Goal: Task Accomplishment & Management: Manage account settings

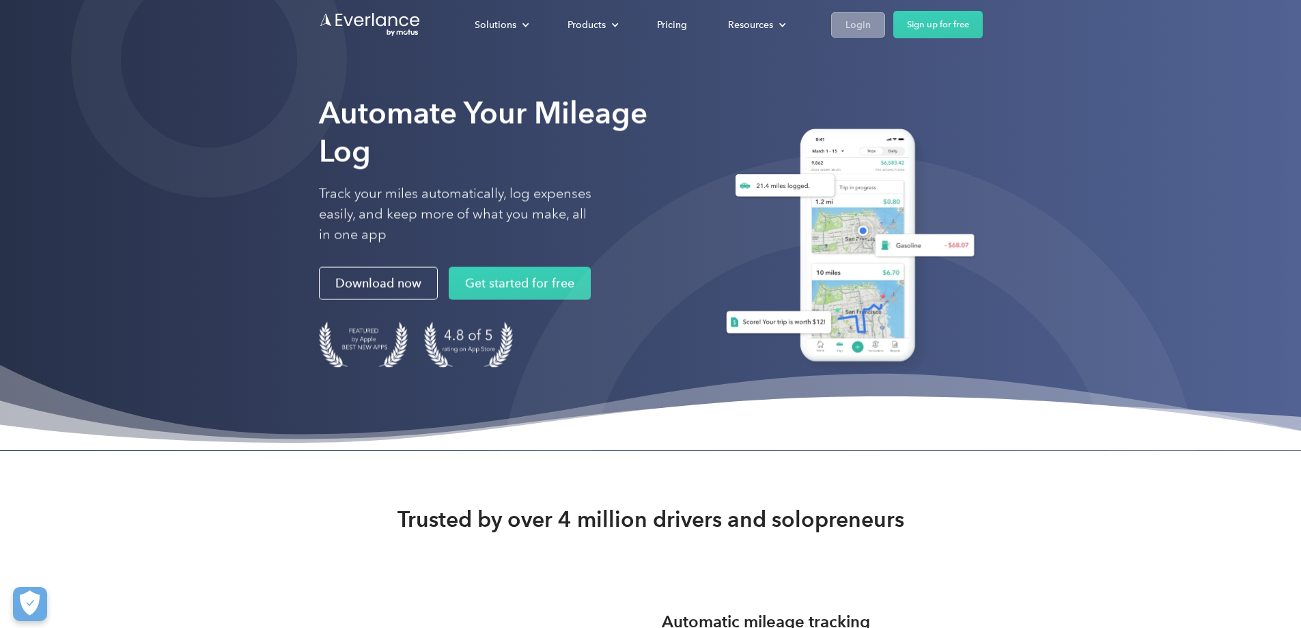
click at [885, 27] on link "Login" at bounding box center [858, 24] width 54 height 25
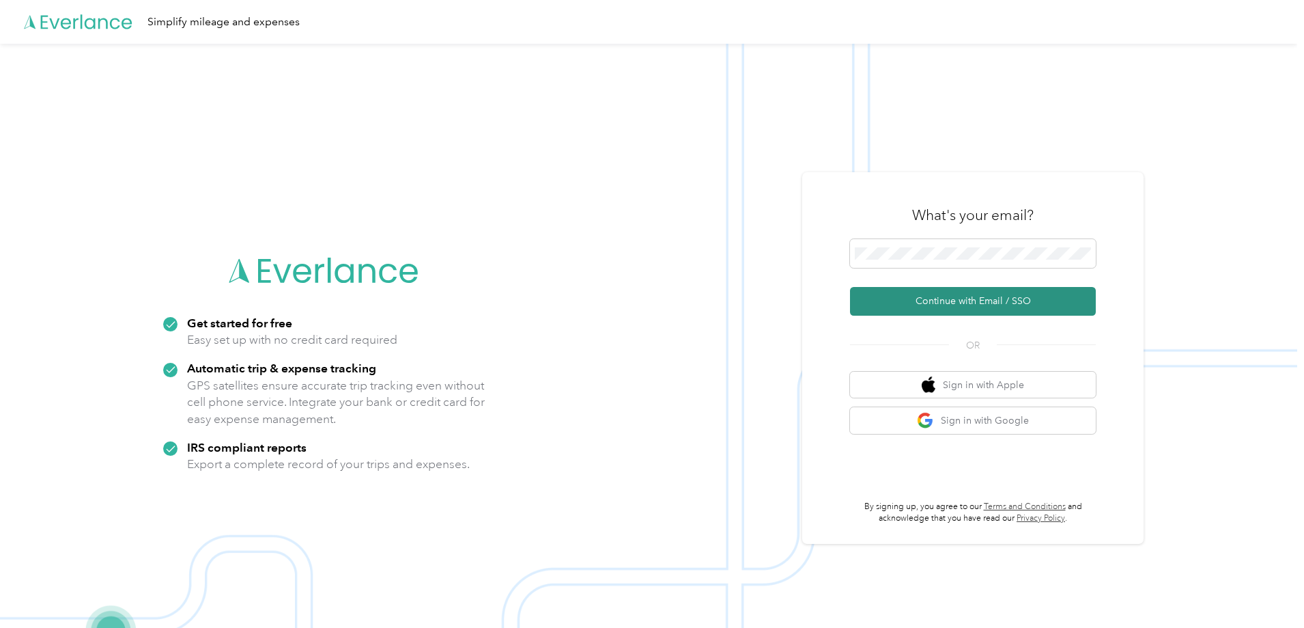
click at [989, 305] on button "Continue with Email / SSO" at bounding box center [973, 301] width 246 height 29
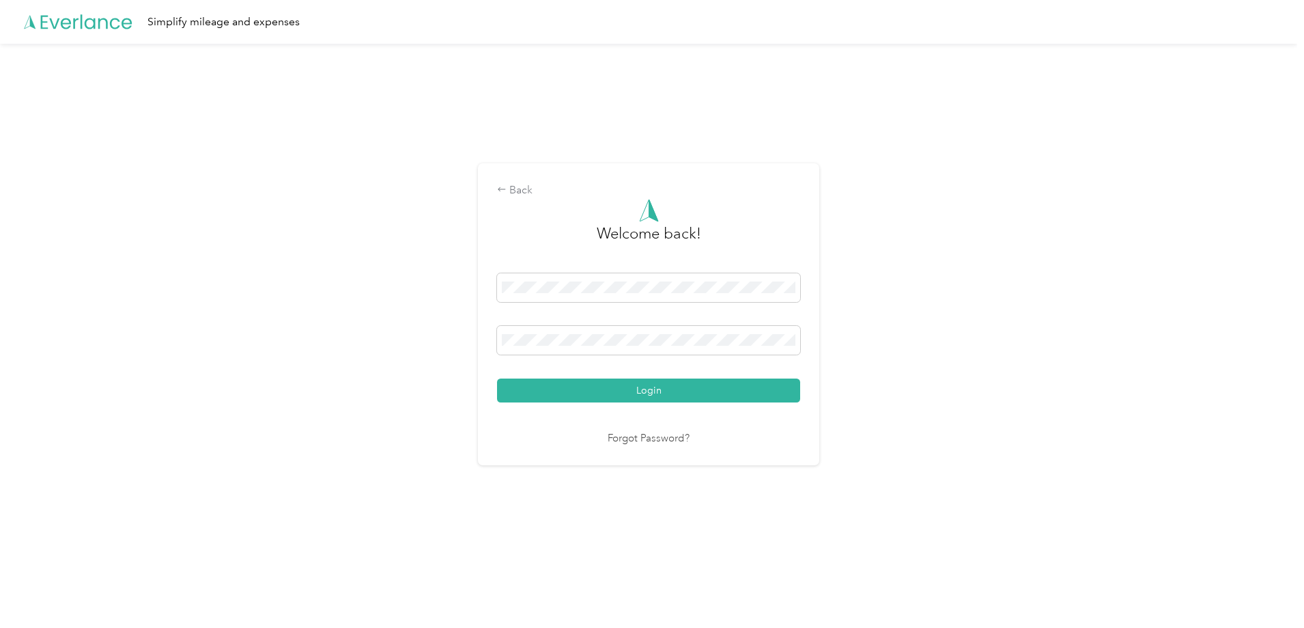
drag, startPoint x: 666, startPoint y: 395, endPoint x: 635, endPoint y: 405, distance: 32.4
click at [666, 394] on button "Login" at bounding box center [648, 390] width 303 height 24
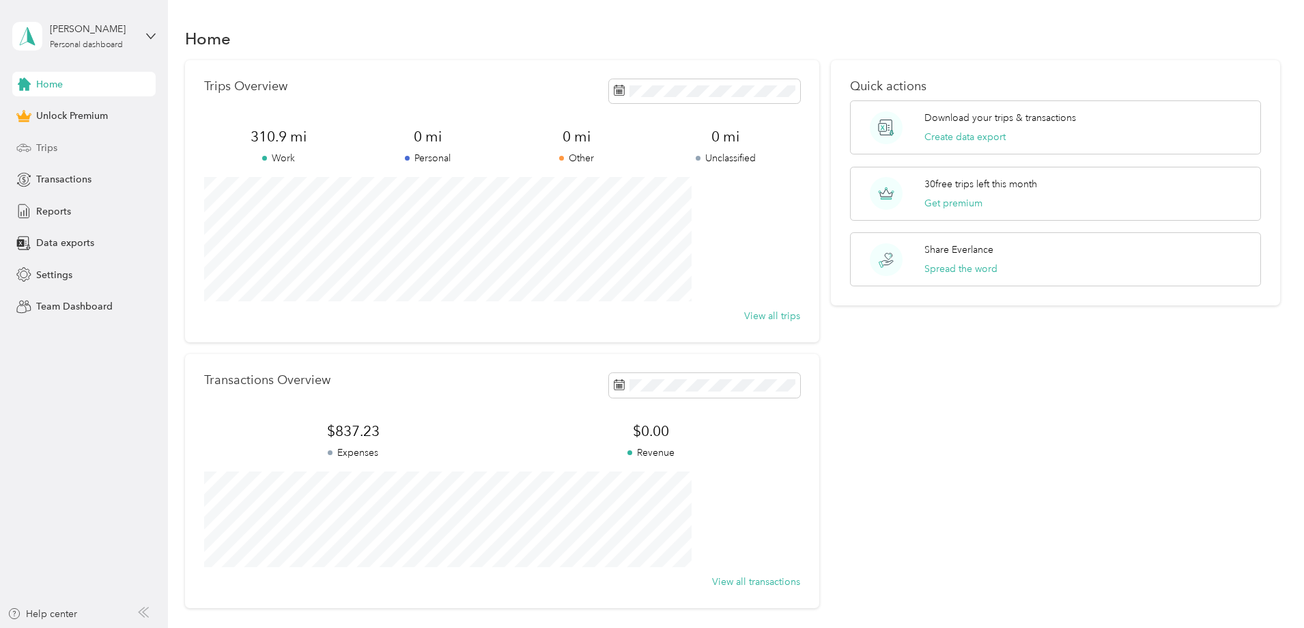
click at [49, 147] on span "Trips" at bounding box center [46, 148] width 21 height 14
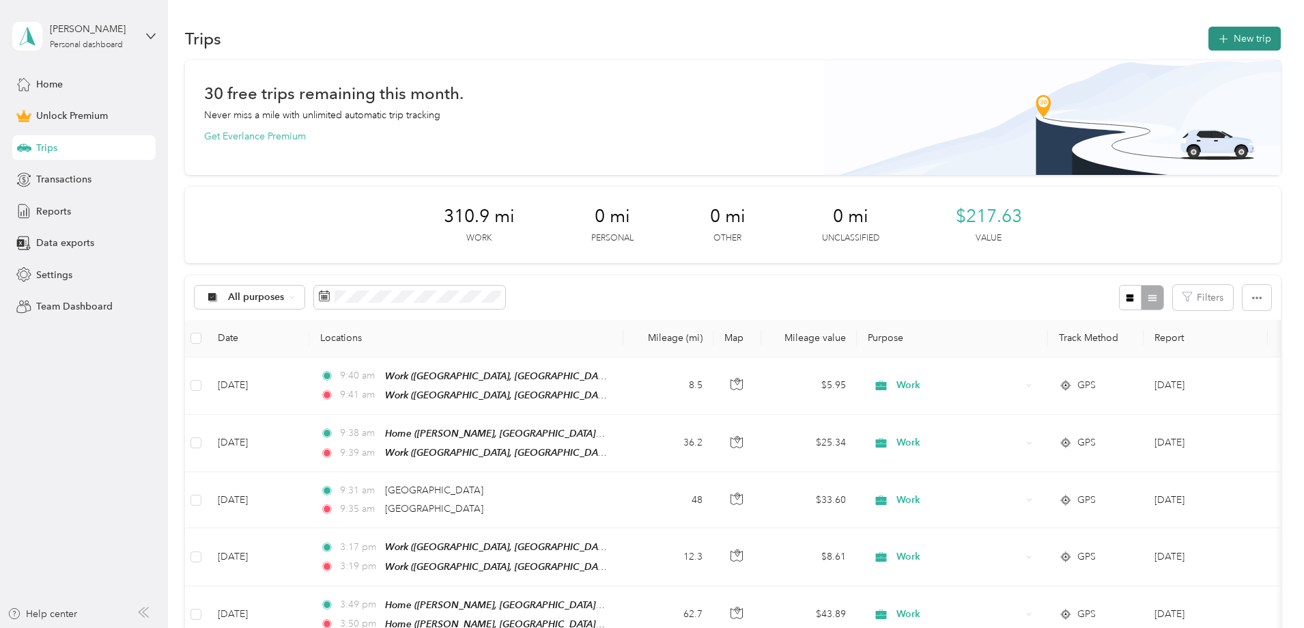
click at [1209, 32] on button "New trip" at bounding box center [1245, 39] width 72 height 24
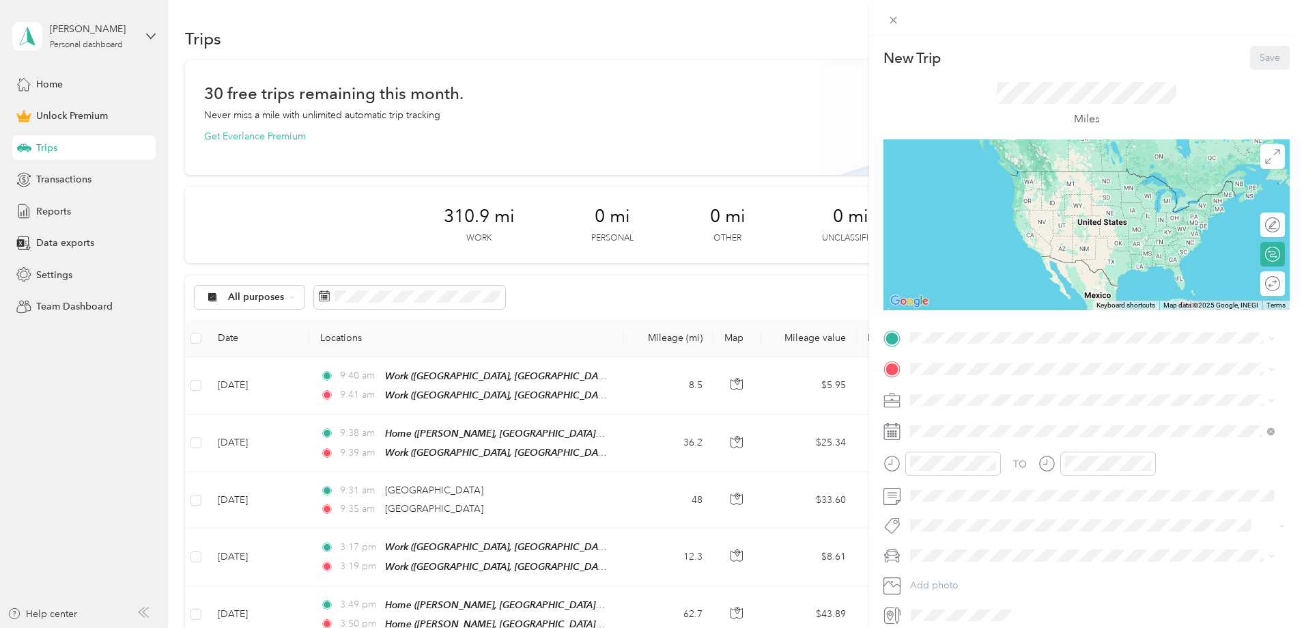
click at [968, 404] on span "Timothy Path, 93907, Salinas, California, United States" at bounding box center [1071, 412] width 270 height 26
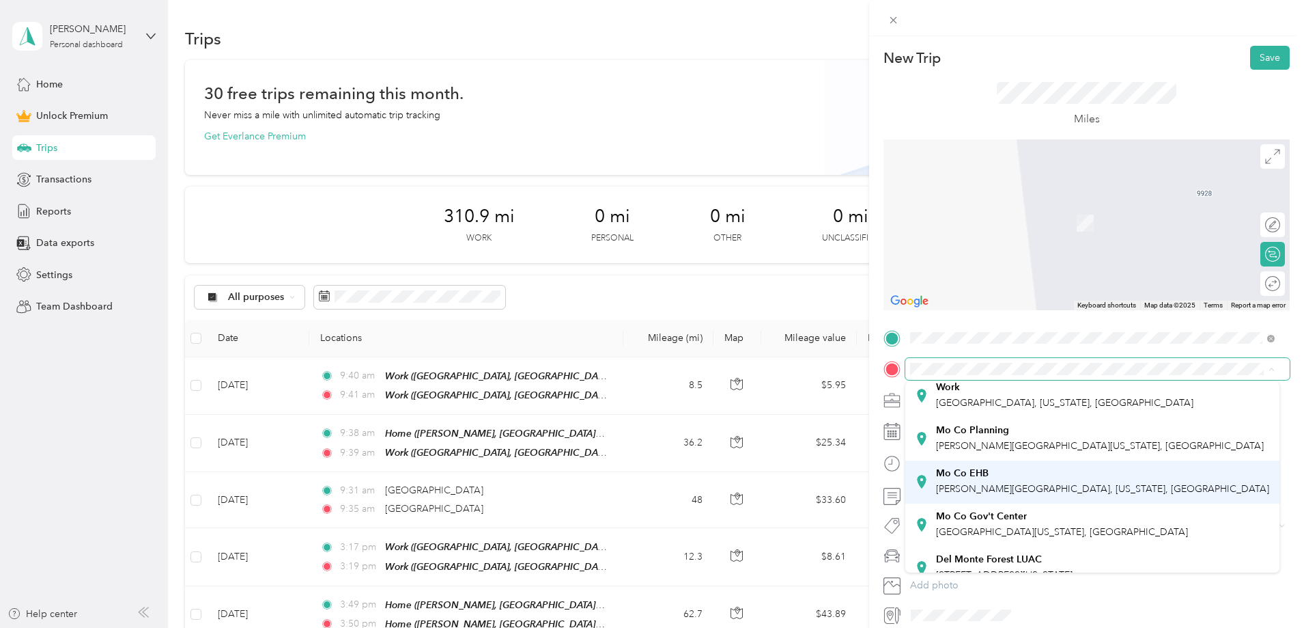
scroll to position [110, 0]
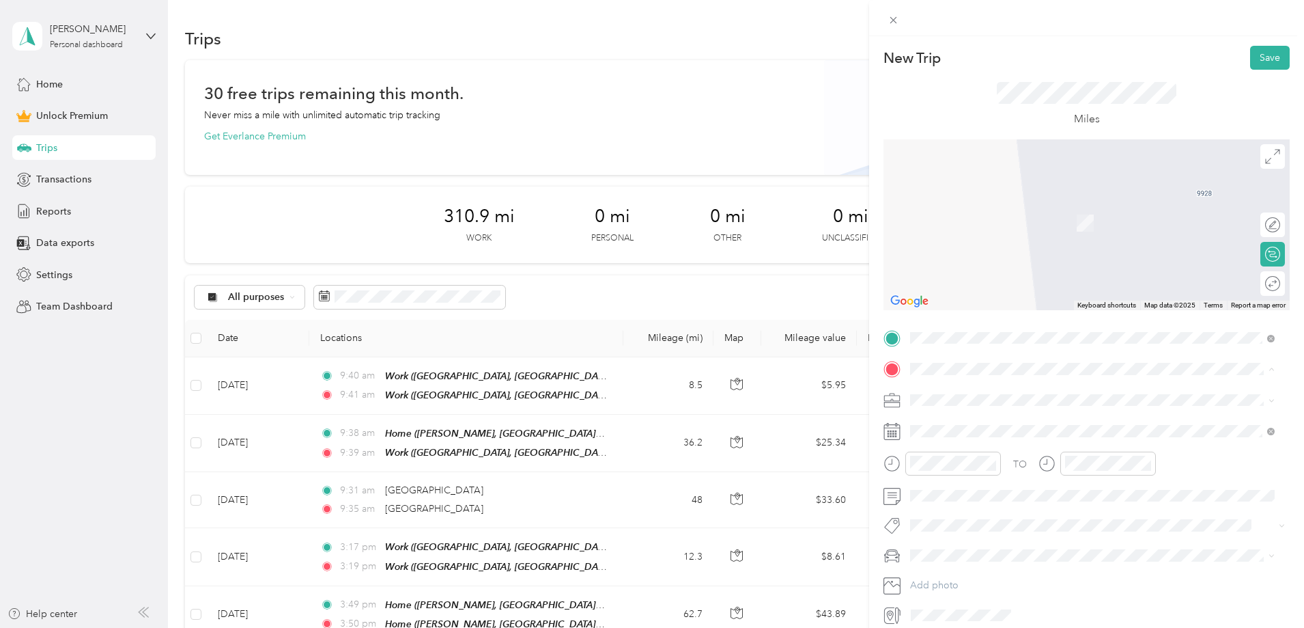
click at [948, 493] on strong "Mo Co Gov't Center" at bounding box center [981, 499] width 91 height 12
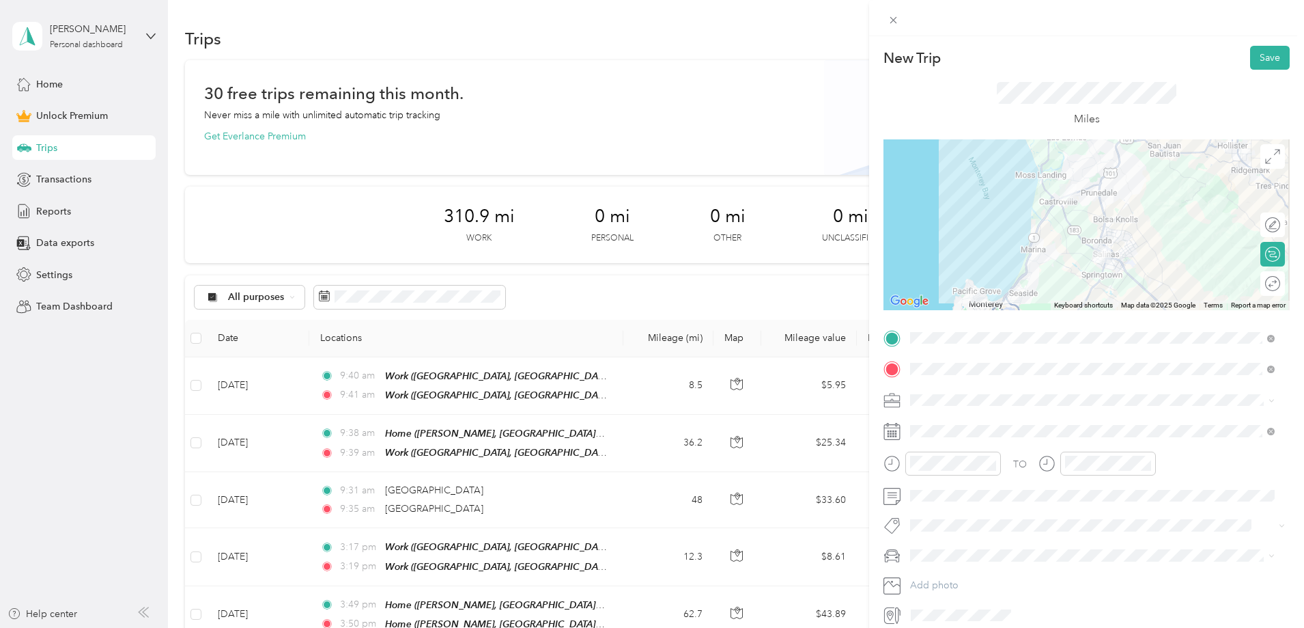
click at [1068, 231] on div at bounding box center [1087, 224] width 406 height 171
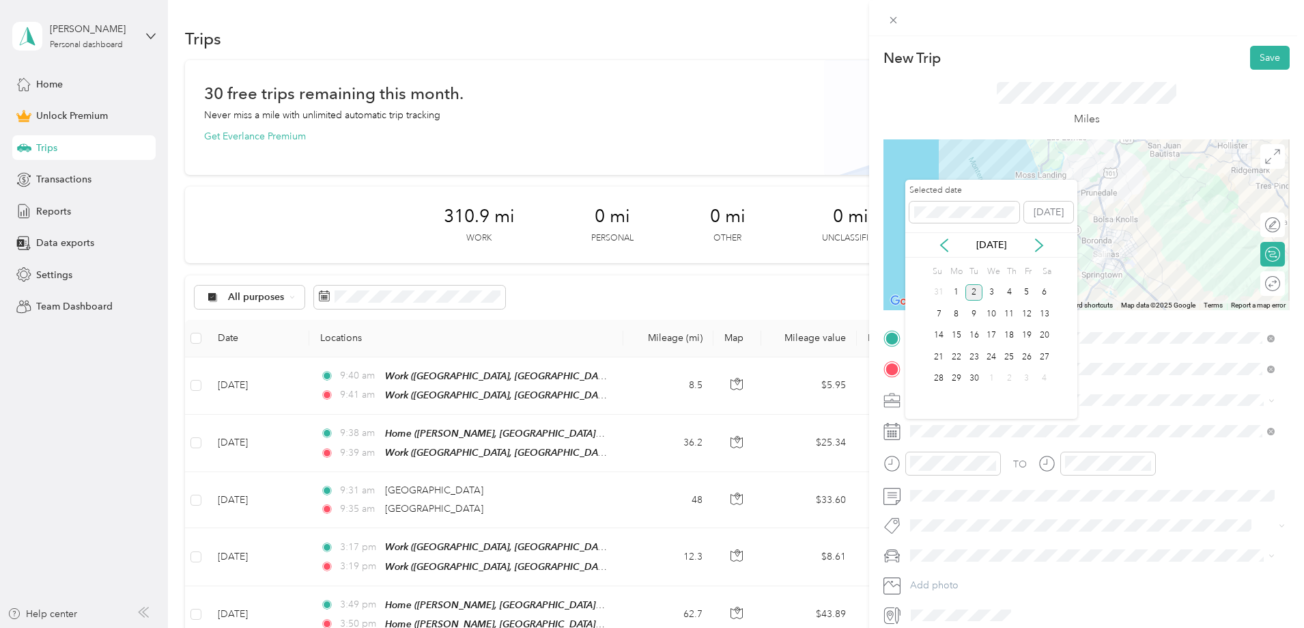
click at [933, 247] on div "Sep 2025" at bounding box center [991, 245] width 172 height 14
click at [942, 244] on icon at bounding box center [944, 245] width 7 height 12
click at [995, 333] on div "13" at bounding box center [992, 335] width 18 height 17
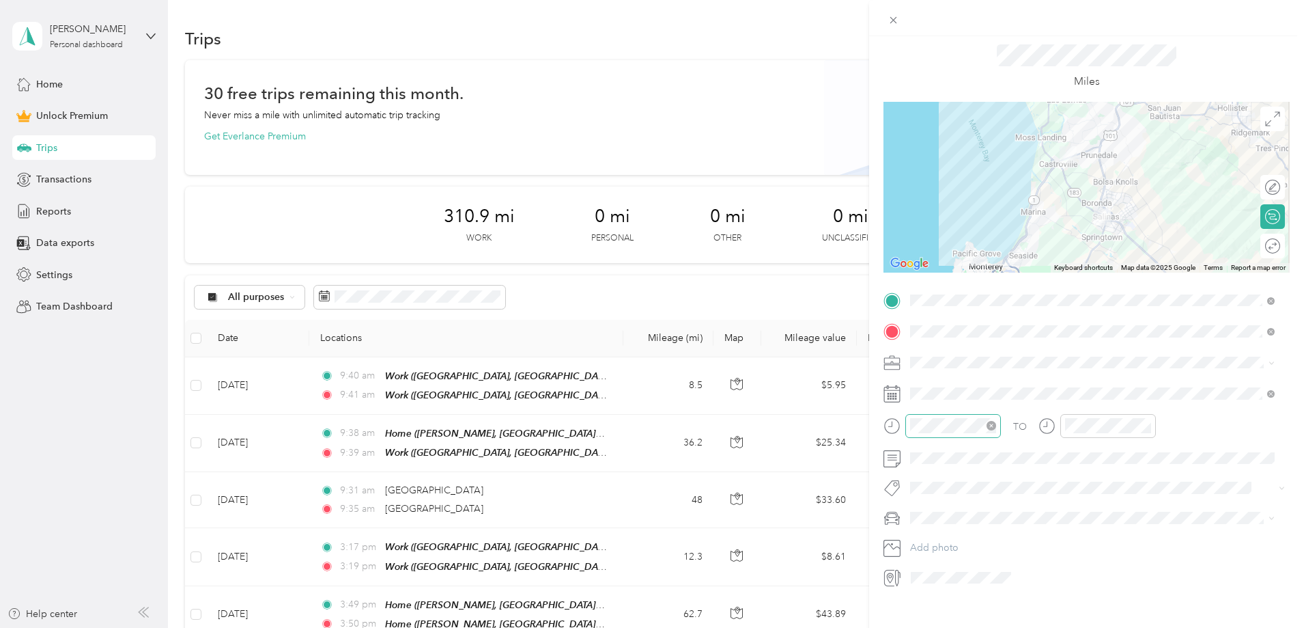
scroll to position [58, 0]
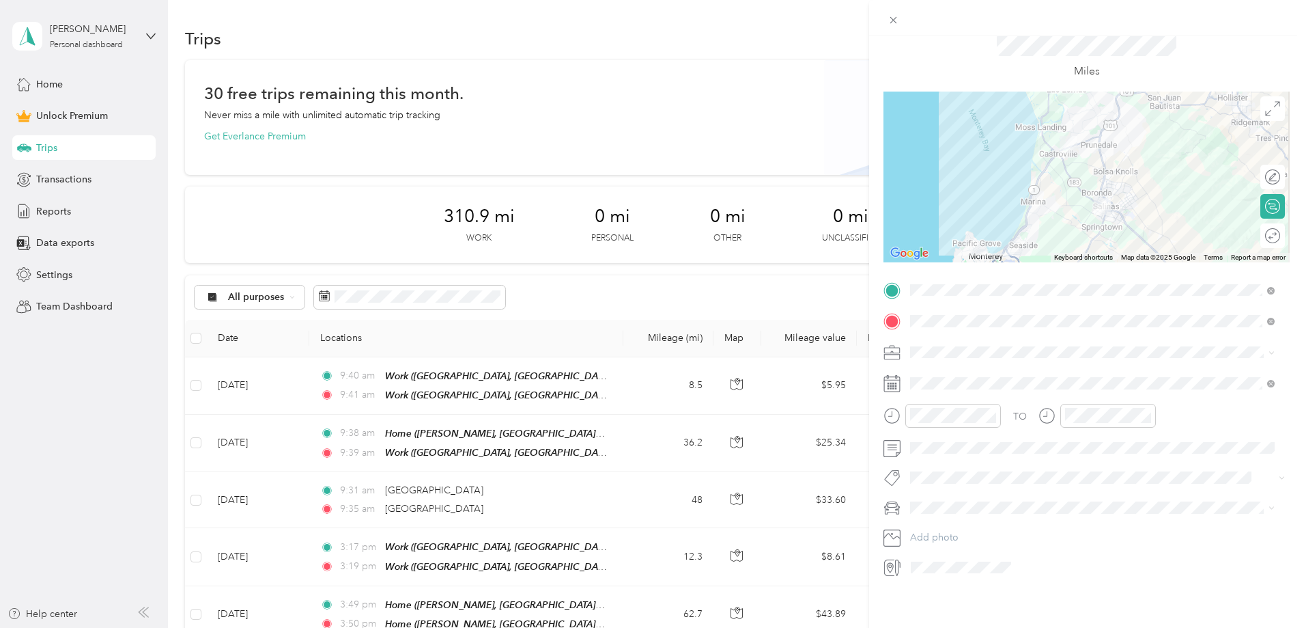
drag, startPoint x: 1274, startPoint y: 342, endPoint x: 1266, endPoint y: 342, distance: 8.2
click at [1271, 350] on icon at bounding box center [1272, 353] width 6 height 6
click at [929, 371] on li "Work" at bounding box center [1092, 360] width 374 height 24
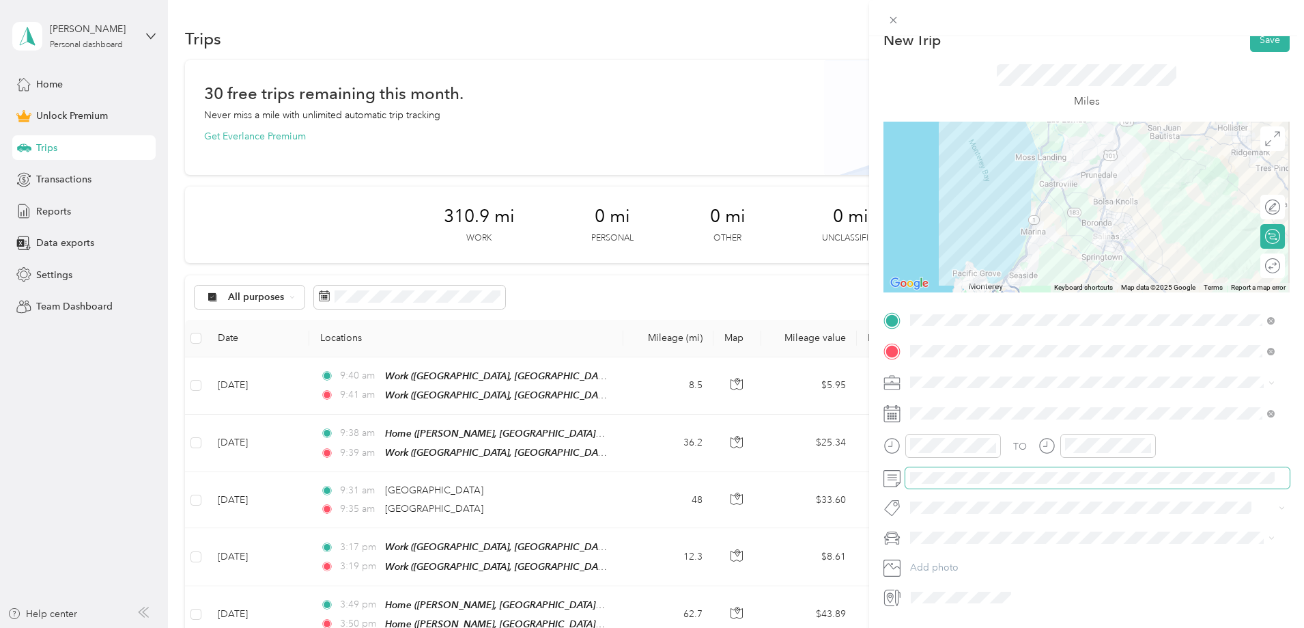
scroll to position [0, 0]
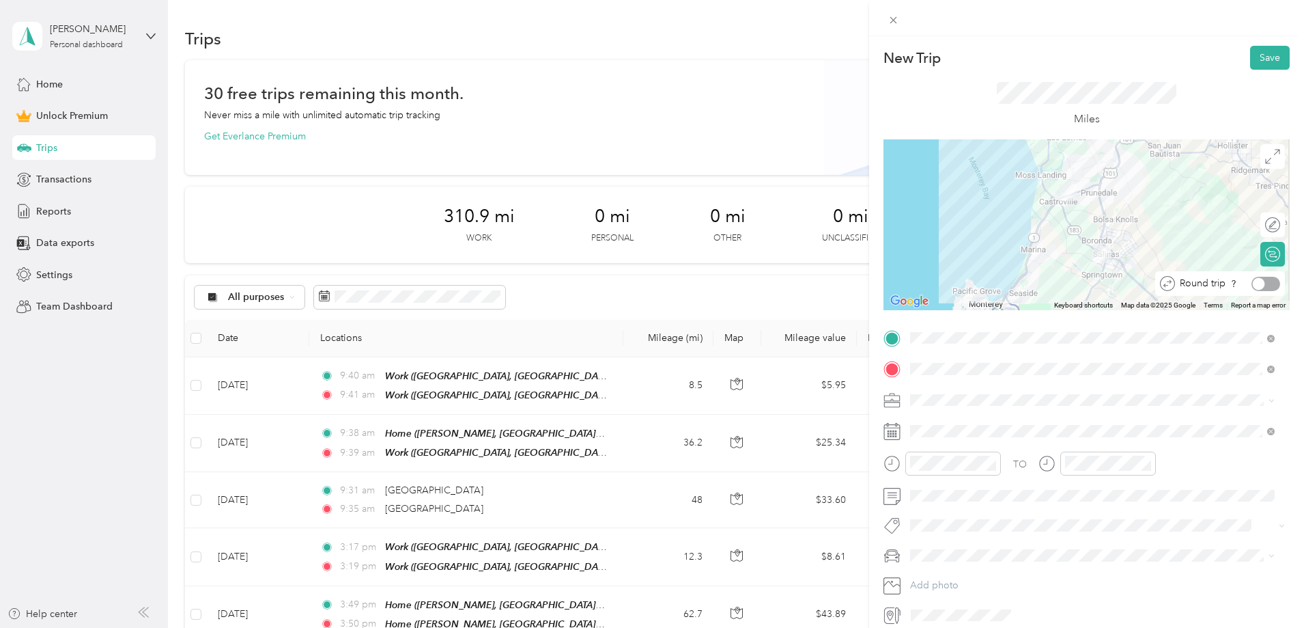
click at [1253, 283] on div at bounding box center [1259, 283] width 12 height 12
click at [1260, 57] on button "Save" at bounding box center [1270, 58] width 40 height 24
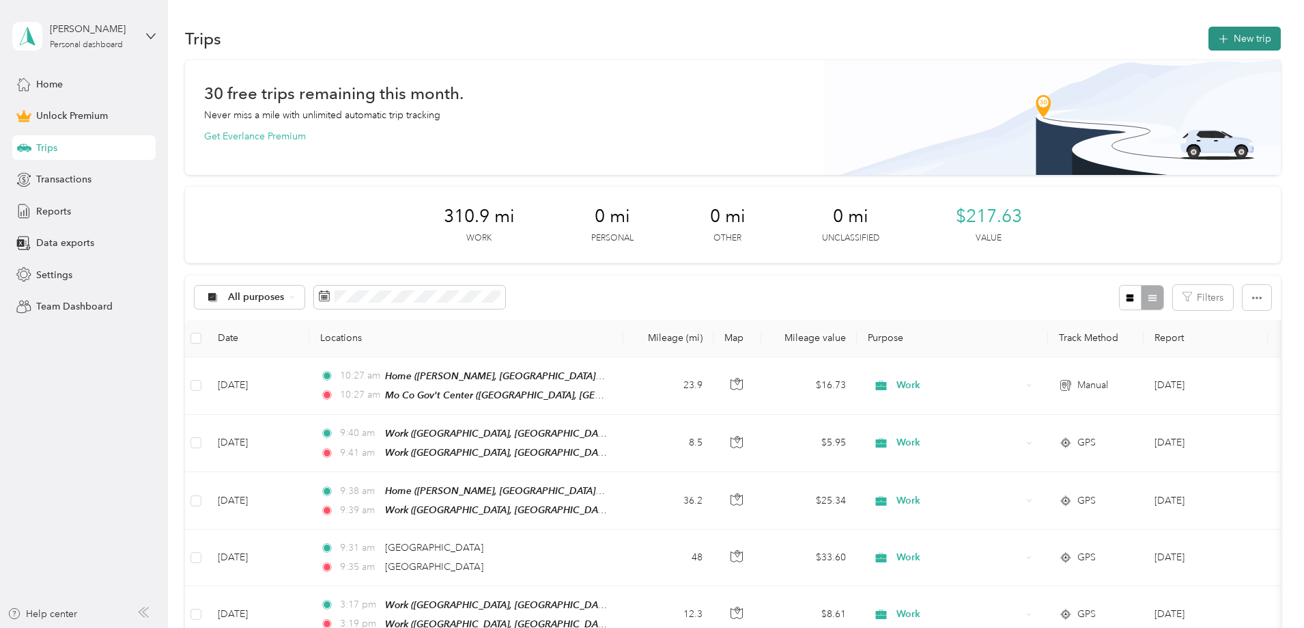
click at [1209, 42] on button "New trip" at bounding box center [1245, 39] width 72 height 24
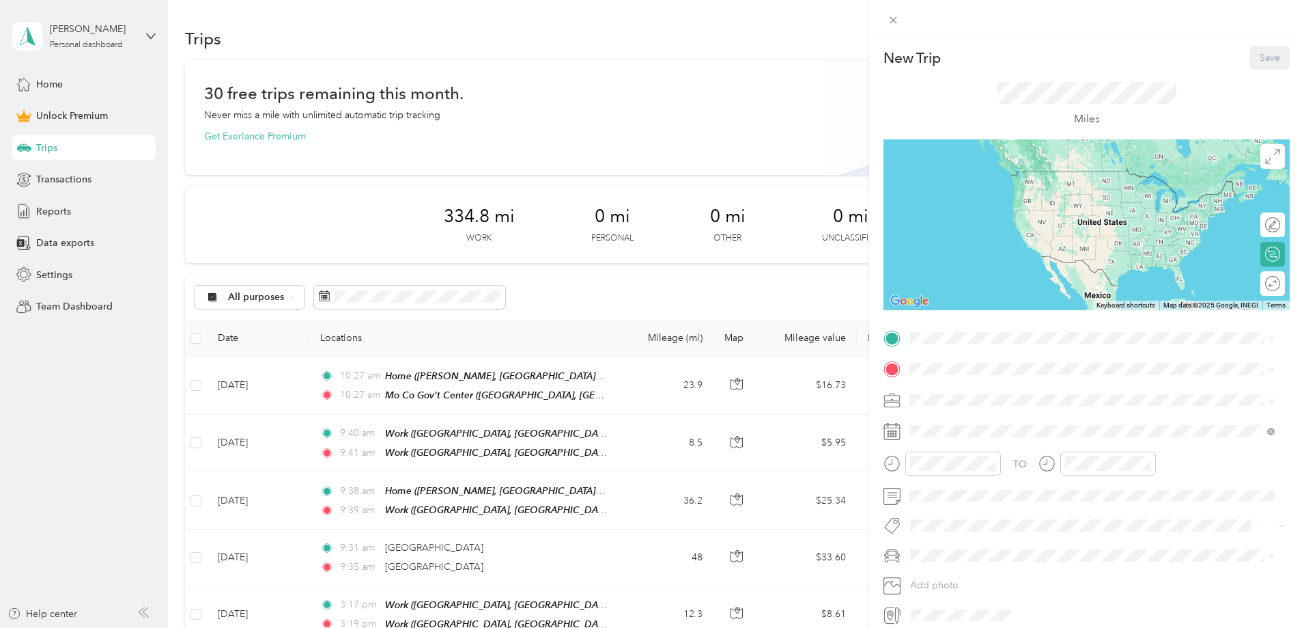
click at [955, 443] on div "Work West Franklin Street, 93940, Monterey, California, United States" at bounding box center [1064, 456] width 257 height 29
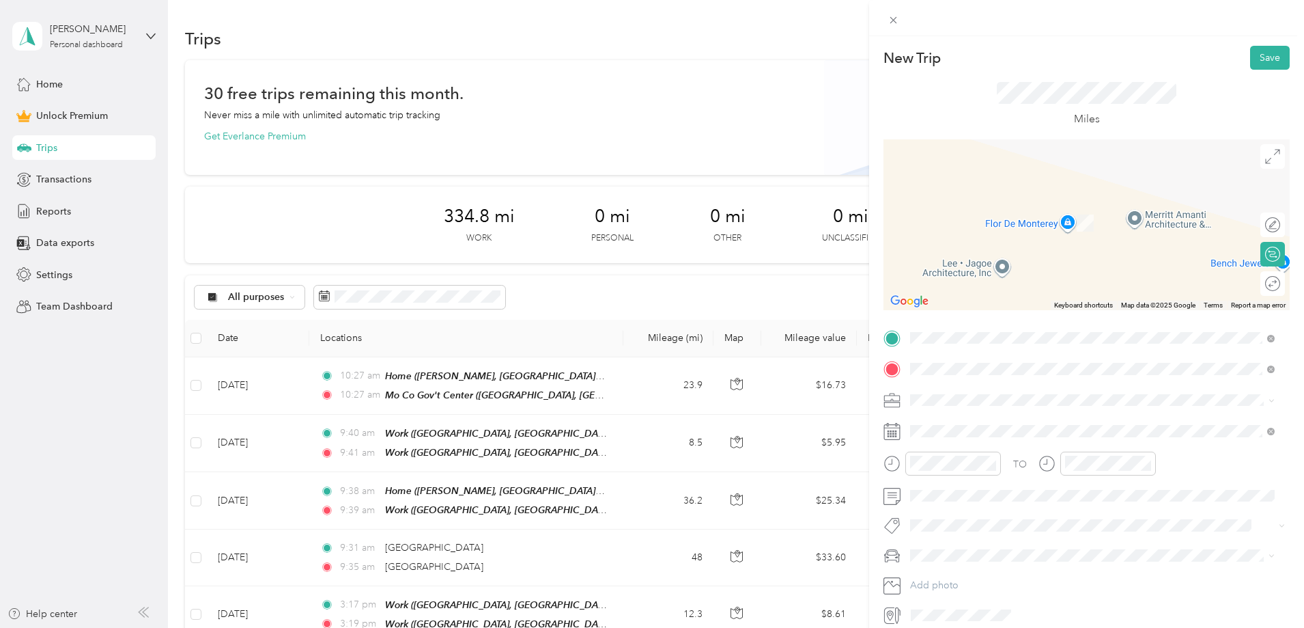
click at [981, 422] on span "35700 Cabrillo Highway Carmel, California 93923, United States" at bounding box center [1004, 418] width 137 height 12
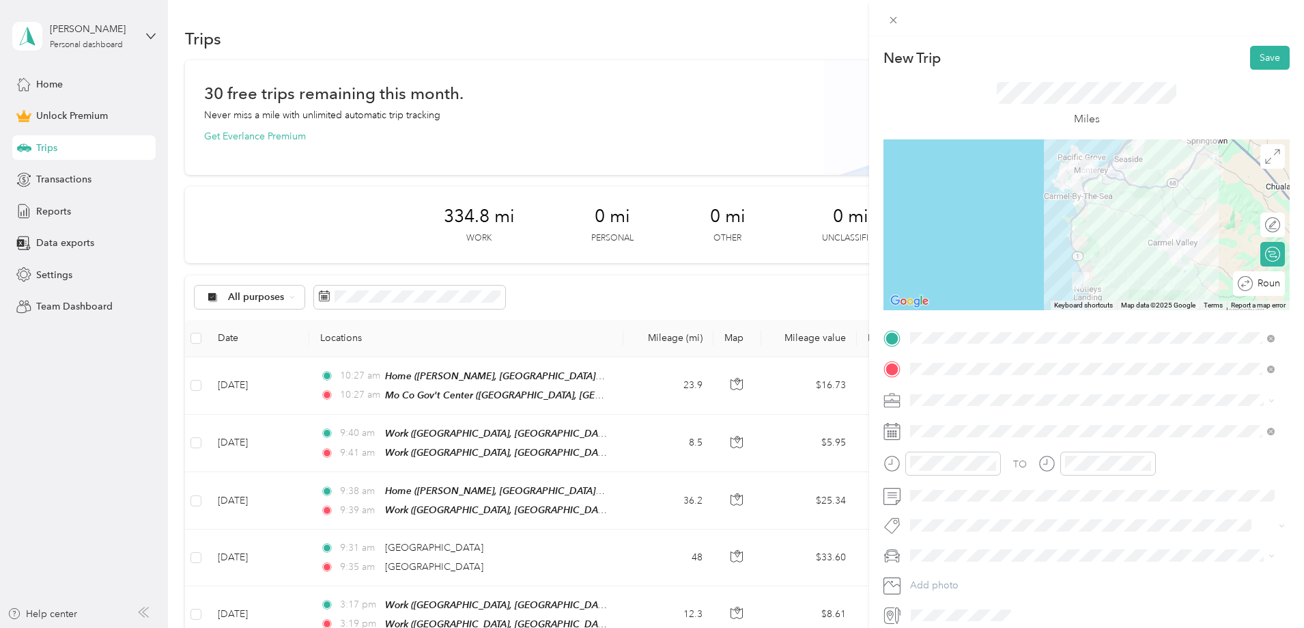
click at [1263, 283] on div "Round trip" at bounding box center [1266, 284] width 27 height 14
click at [1253, 282] on div at bounding box center [1259, 283] width 12 height 12
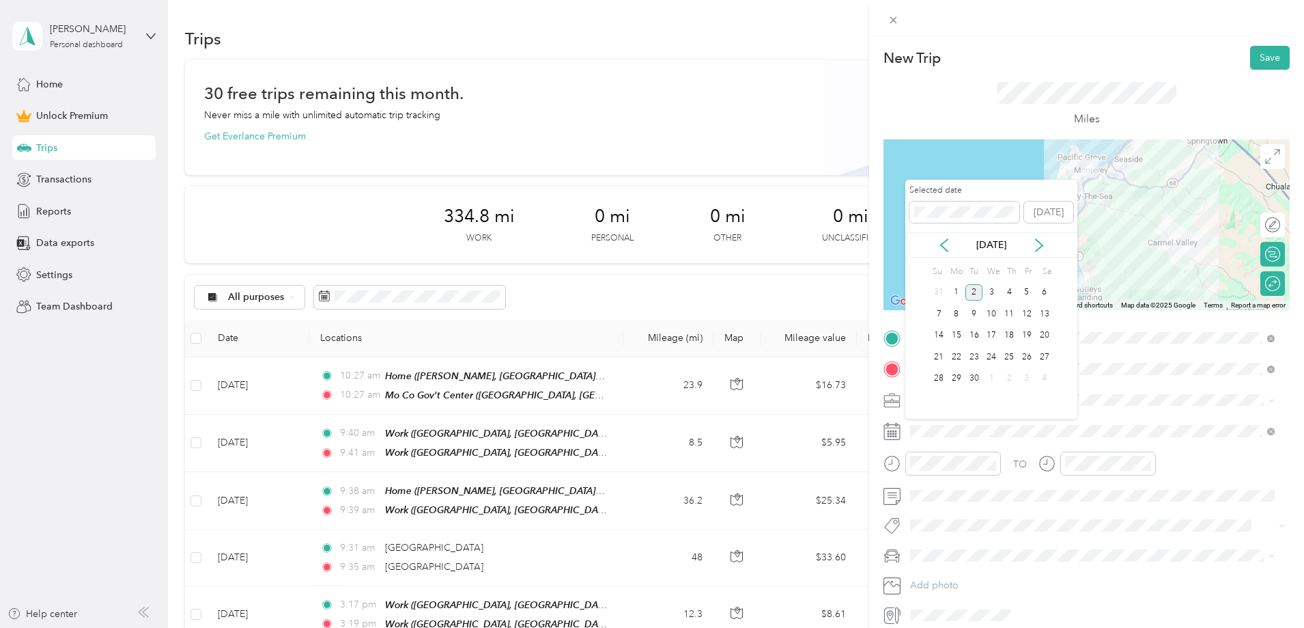
click at [944, 252] on div "Sep 2025" at bounding box center [991, 244] width 172 height 25
click at [943, 246] on icon at bounding box center [944, 245] width 7 height 12
click at [970, 356] on div "19" at bounding box center [975, 356] width 18 height 17
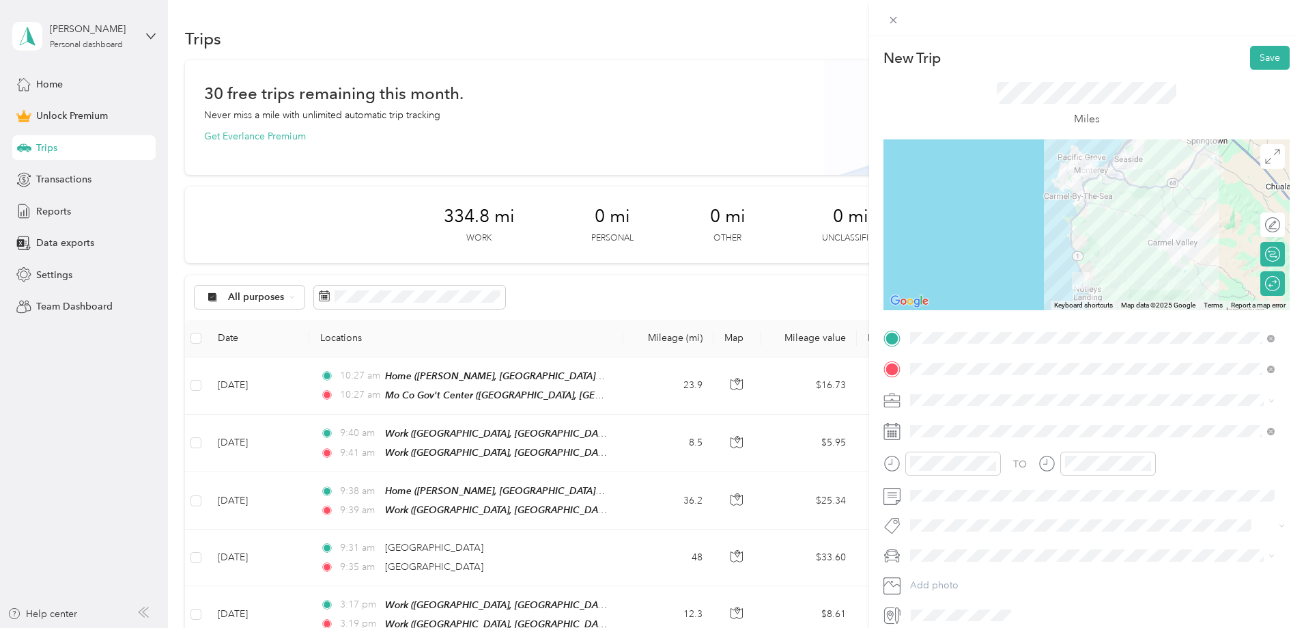
click at [947, 406] on span at bounding box center [1097, 400] width 384 height 22
click at [936, 428] on ol "Work Personal The Law Office of Aengus L. Jeffers Consultant Other Charity Medi…" at bounding box center [1092, 503] width 374 height 191
click at [1262, 57] on button "Save" at bounding box center [1270, 58] width 40 height 24
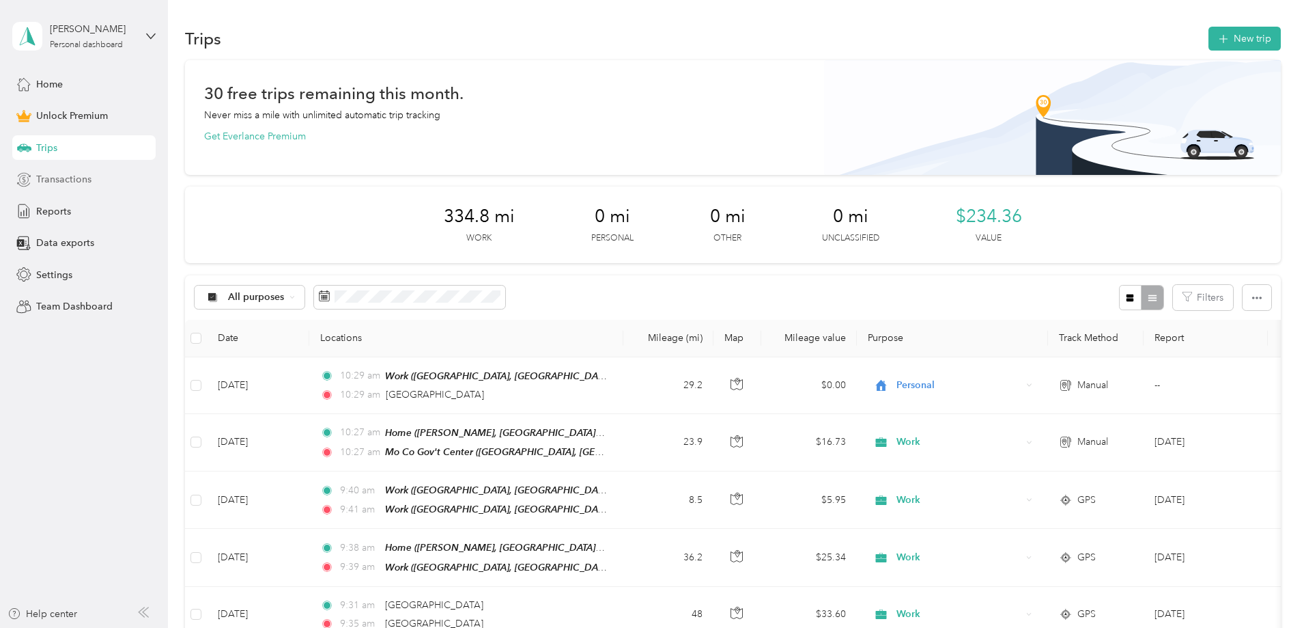
click at [48, 184] on span "Transactions" at bounding box center [63, 179] width 55 height 14
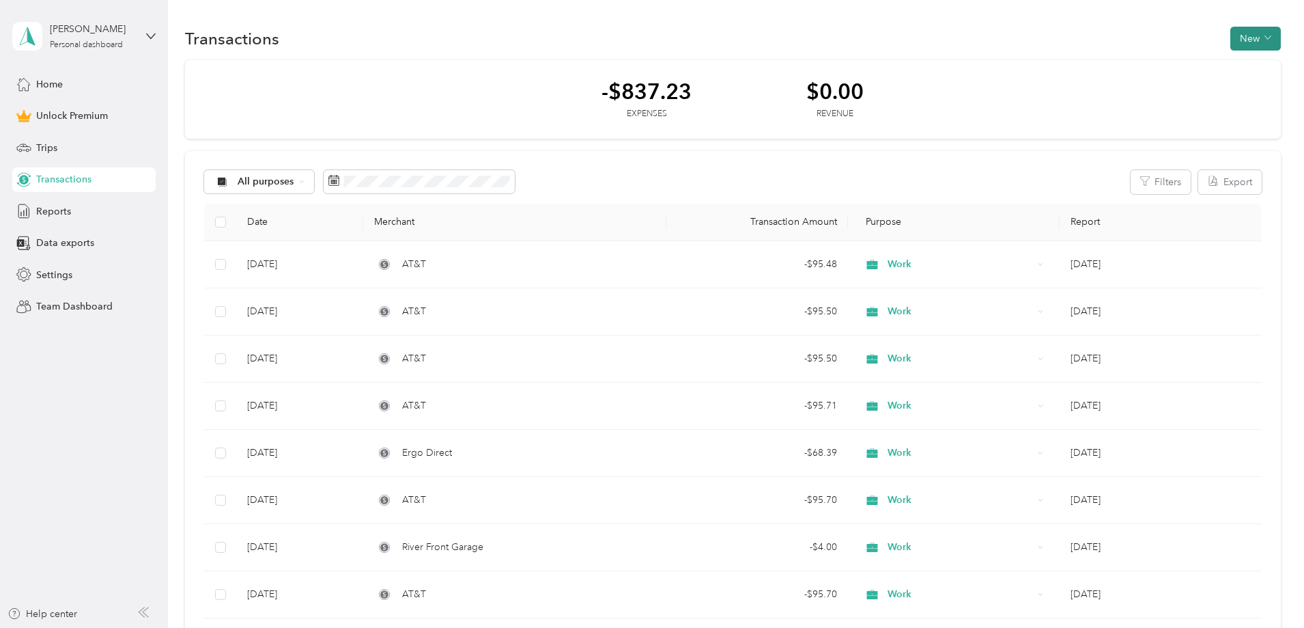
click at [1265, 42] on span "button" at bounding box center [1268, 39] width 7 height 12
click at [1162, 64] on span "Expense" at bounding box center [1157, 64] width 37 height 14
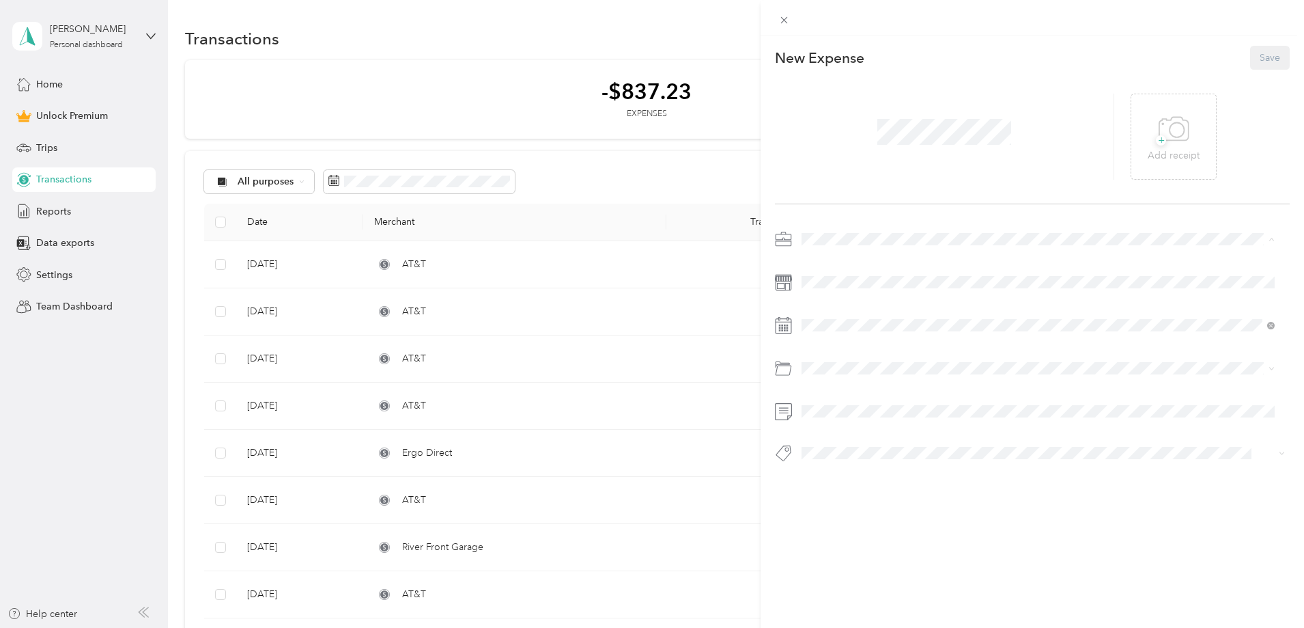
click at [821, 265] on li "Work" at bounding box center [1038, 263] width 483 height 24
click at [887, 447] on div "3" at bounding box center [883, 449] width 18 height 17
click at [892, 423] on div "Mobile Phone Plan" at bounding box center [1038, 421] width 464 height 14
click at [1261, 57] on button "Save" at bounding box center [1270, 58] width 40 height 24
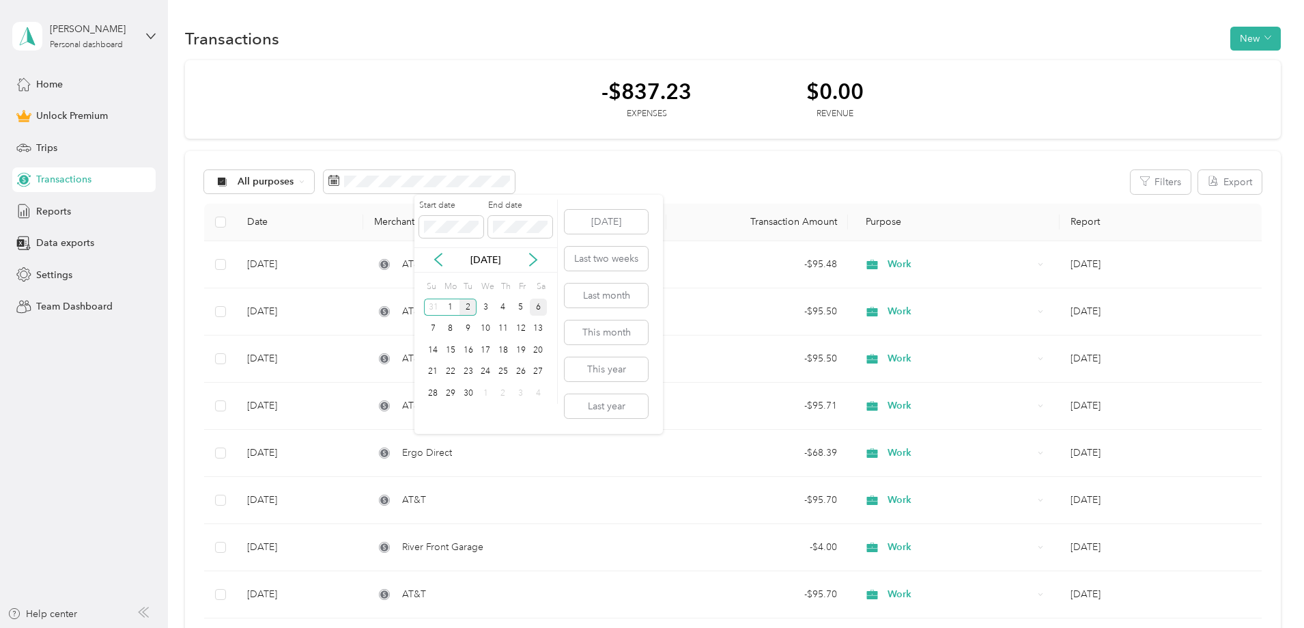
click at [534, 307] on div "6" at bounding box center [539, 306] width 18 height 17
click at [441, 260] on icon at bounding box center [439, 260] width 14 height 14
click at [440, 260] on icon at bounding box center [439, 260] width 14 height 14
click at [465, 396] on div "30" at bounding box center [469, 392] width 18 height 17
